Goal: Check status: Check status

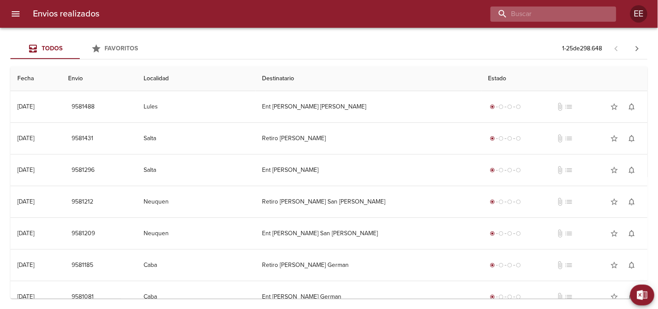
click at [557, 11] on input "buscar" at bounding box center [545, 14] width 111 height 15
paste input "[PERSON_NAME]"
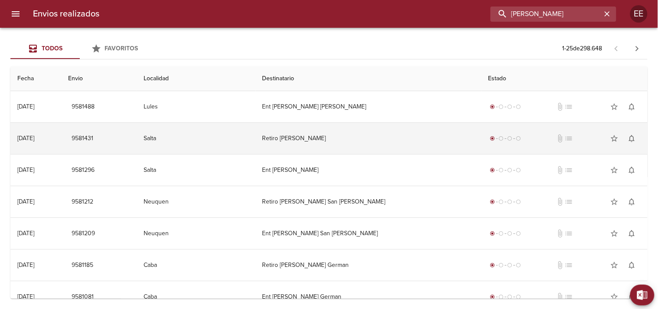
type input "[PERSON_NAME]"
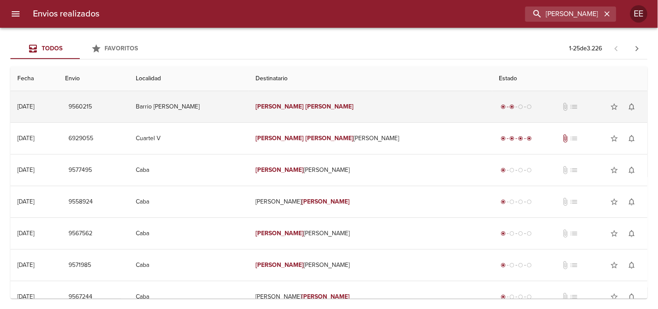
click at [303, 108] on em "[PERSON_NAME]" at bounding box center [279, 106] width 48 height 7
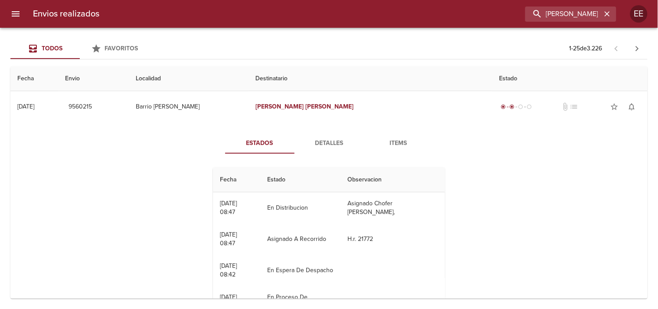
click at [310, 135] on button "Detalles" at bounding box center [328, 143] width 69 height 21
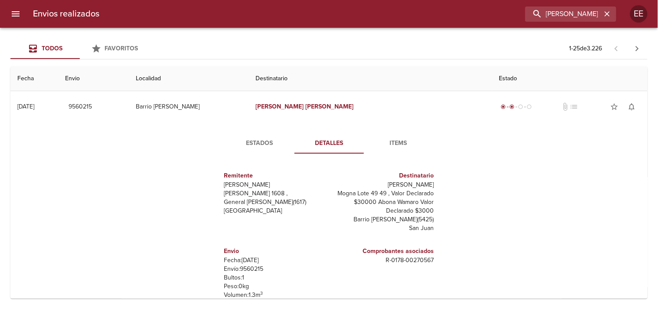
click at [257, 269] on p "Envío: 9560215" at bounding box center [274, 268] width 101 height 9
click at [254, 267] on p "Envío: 9560215" at bounding box center [274, 268] width 101 height 9
copy p "9560215"
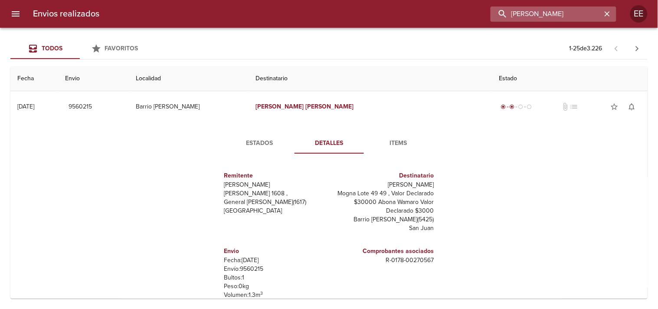
click at [577, 14] on input "[PERSON_NAME]" at bounding box center [545, 14] width 111 height 15
paste input "[PERSON_NAME]"
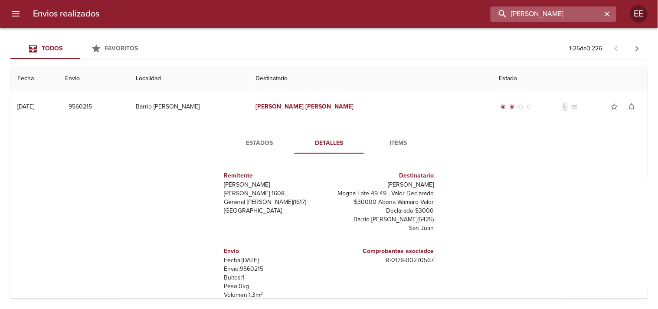
type input "[PERSON_NAME]"
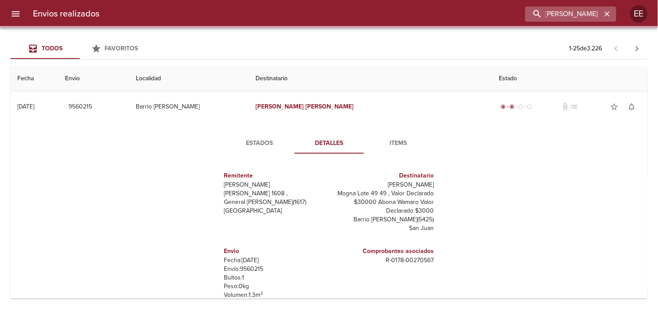
scroll to position [0, 0]
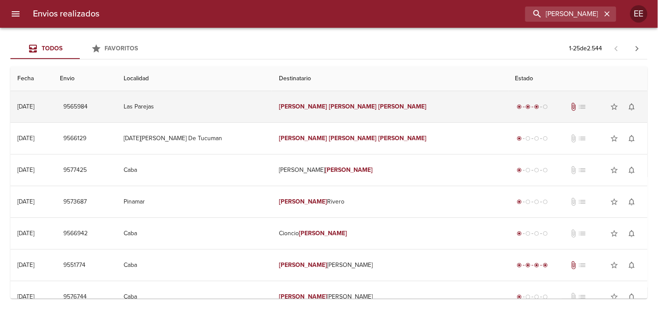
click at [335, 115] on td "[PERSON_NAME] [PERSON_NAME]" at bounding box center [390, 106] width 236 height 31
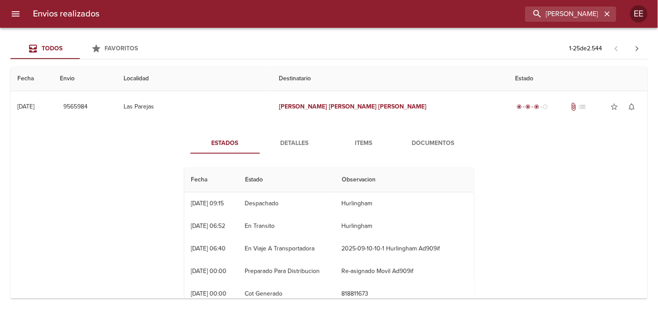
click at [297, 137] on button "Detalles" at bounding box center [294, 143] width 69 height 21
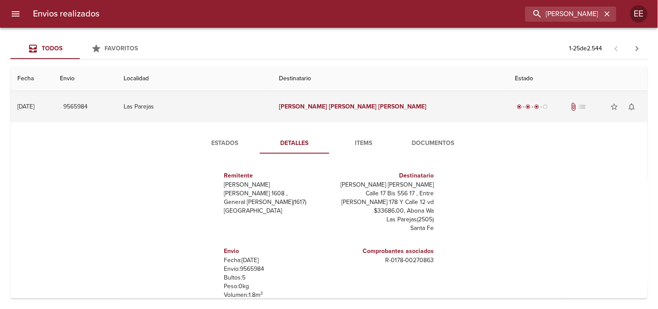
click at [324, 110] on em "[PERSON_NAME]" at bounding box center [303, 106] width 48 height 7
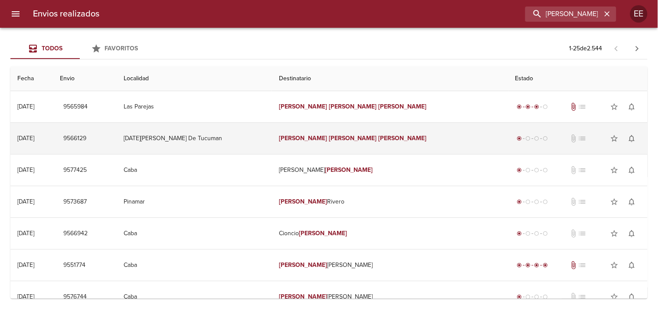
click at [326, 141] on em "[PERSON_NAME]" at bounding box center [303, 137] width 48 height 7
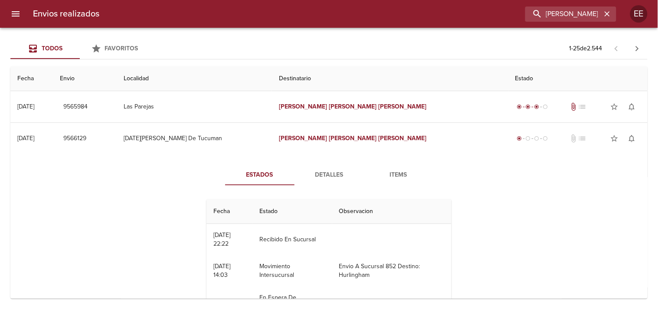
drag, startPoint x: 314, startPoint y: 170, endPoint x: 309, endPoint y: 170, distance: 5.2
click at [313, 171] on span "Detalles" at bounding box center [329, 174] width 59 height 11
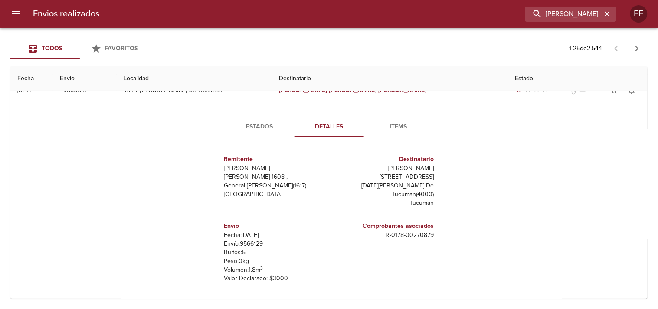
scroll to position [13, 0]
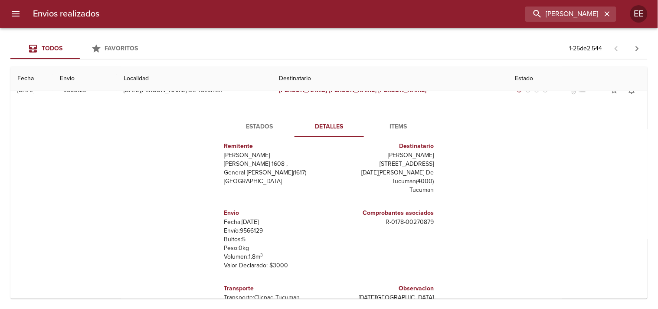
click at [242, 235] on p "Envío: 9566129" at bounding box center [274, 230] width 101 height 9
copy p "9566129"
click at [256, 126] on span "Estados" at bounding box center [259, 126] width 59 height 11
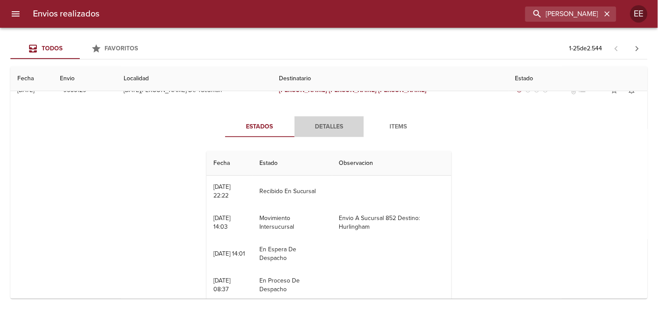
click at [328, 129] on span "Detalles" at bounding box center [329, 126] width 59 height 11
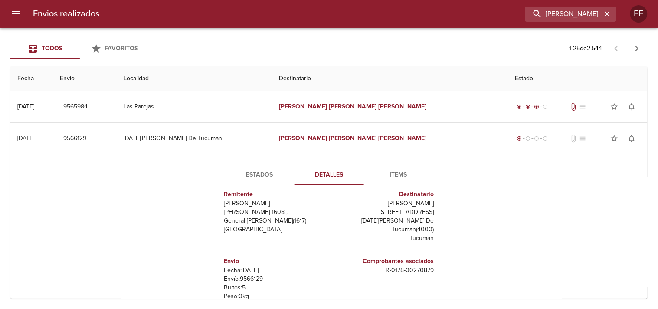
click at [258, 177] on span "Estados" at bounding box center [259, 174] width 59 height 11
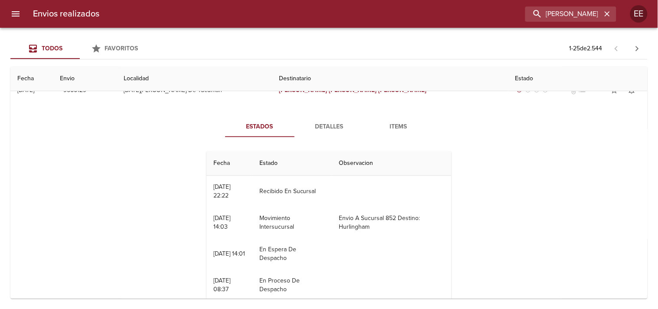
scroll to position [96, 0]
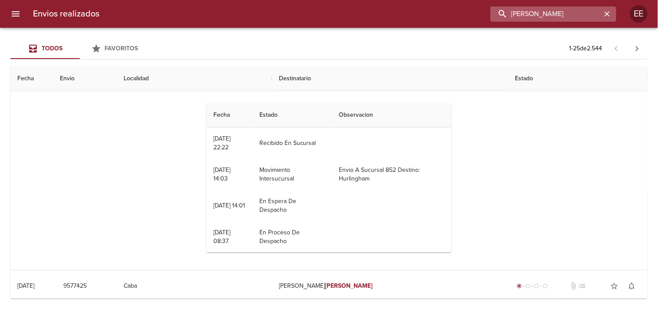
click at [571, 19] on input "[PERSON_NAME]" at bounding box center [545, 14] width 111 height 15
paste input "buscar"
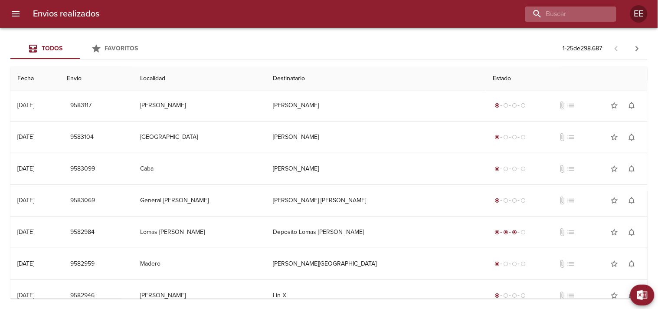
scroll to position [0, 0]
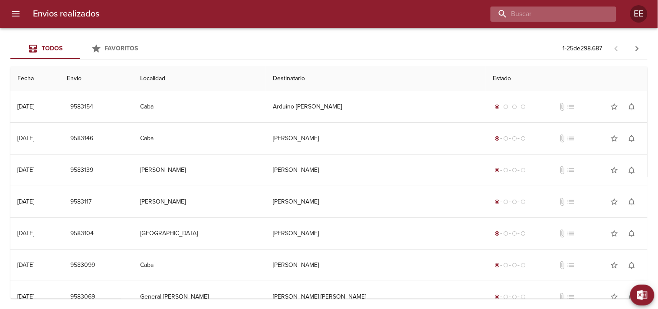
click at [522, 13] on input "buscar" at bounding box center [545, 14] width 111 height 15
paste input "[PERSON_NAME]"
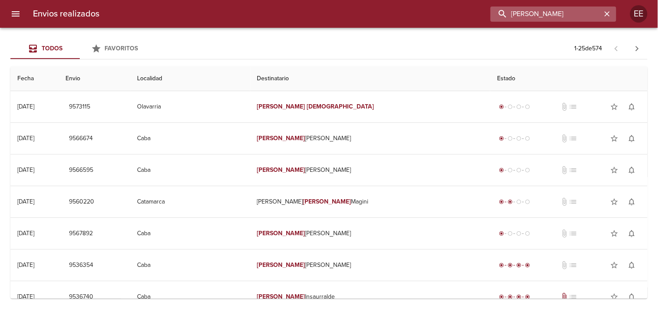
type input "[PERSON_NAME]"
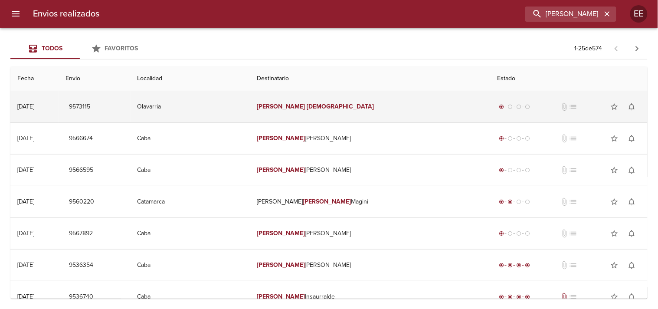
click at [319, 98] on td "[PERSON_NAME]" at bounding box center [370, 106] width 240 height 31
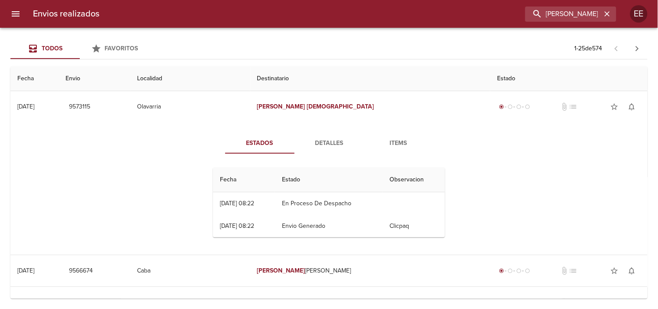
click at [329, 145] on span "Detalles" at bounding box center [329, 143] width 59 height 11
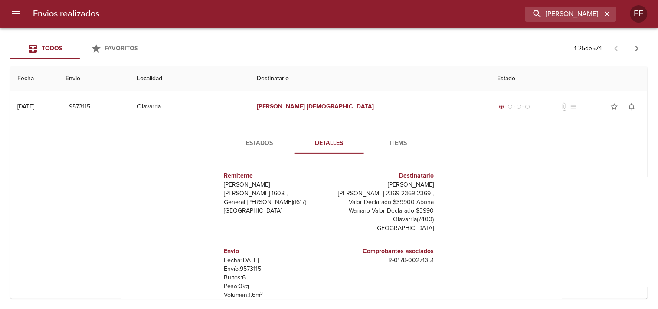
click at [242, 268] on p "Envío: 9573115" at bounding box center [274, 268] width 101 height 9
copy p "9573115"
click at [250, 138] on span "Estados" at bounding box center [259, 143] width 59 height 11
